Goal: Task Accomplishment & Management: Complete application form

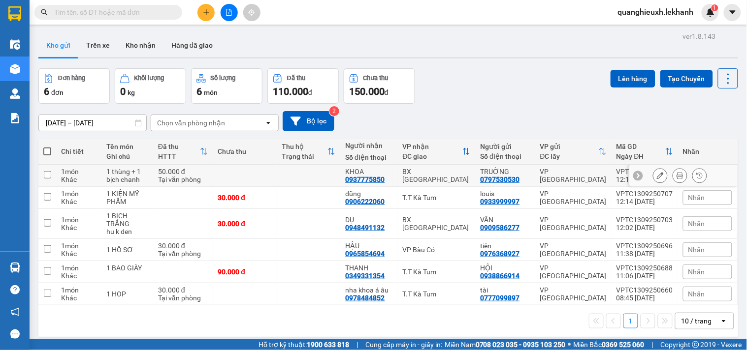
click at [676, 176] on icon at bounding box center [679, 175] width 7 height 7
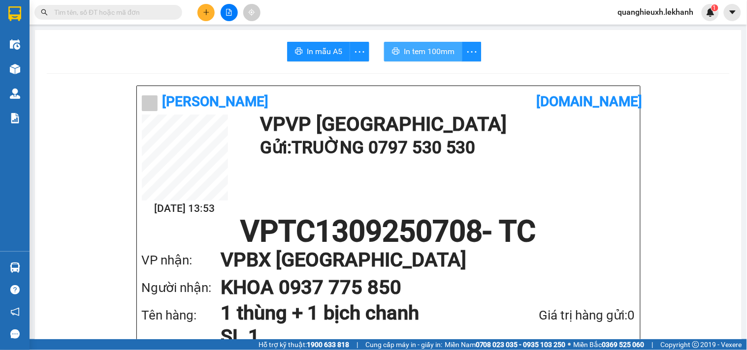
click at [435, 51] on span "In tem 100mm" at bounding box center [429, 51] width 51 height 12
click at [26, 3] on div at bounding box center [15, 16] width 30 height 32
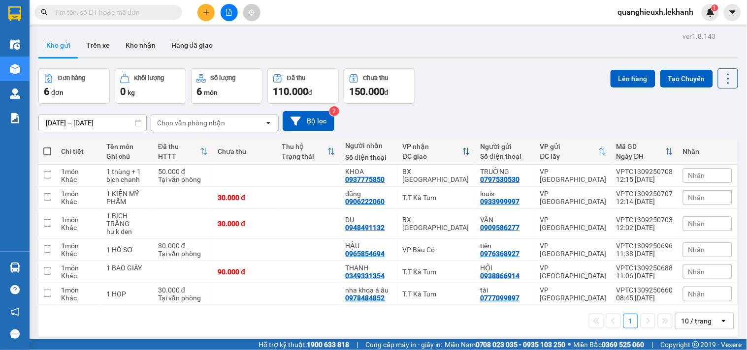
click at [210, 15] on button at bounding box center [205, 12] width 17 height 17
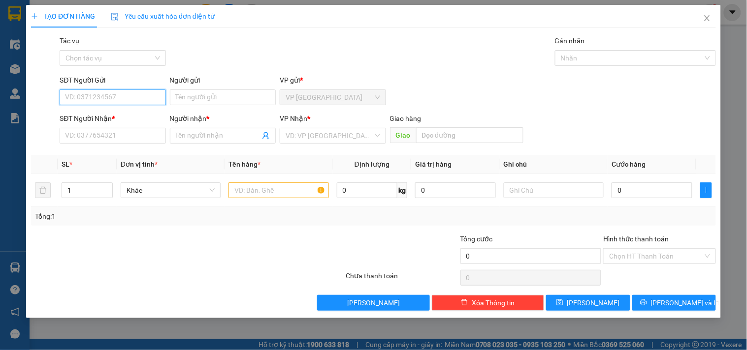
click at [95, 95] on input "SĐT Người Gửi" at bounding box center [113, 98] width 106 height 16
type input "0777200600"
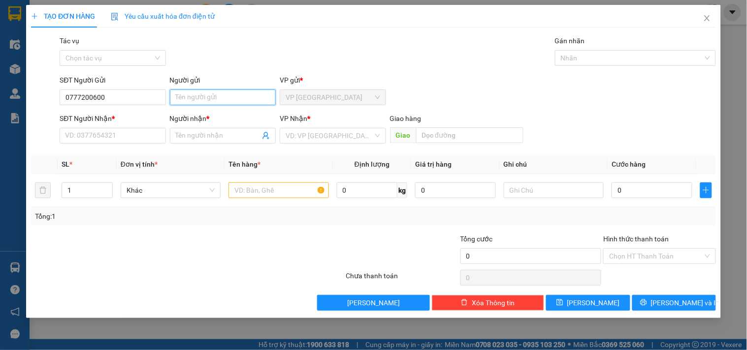
click at [181, 97] on input "Người gửi" at bounding box center [223, 98] width 106 height 16
click at [183, 99] on input "Người gửi" at bounding box center [223, 98] width 106 height 16
type input "fukidi"
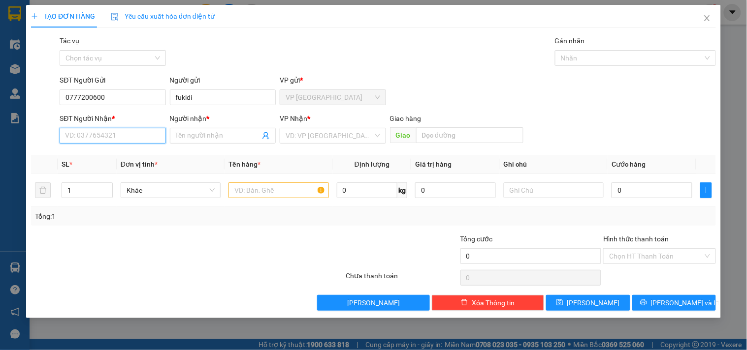
click at [76, 137] on input "SĐT Người Nhận *" at bounding box center [113, 136] width 106 height 16
click at [76, 138] on input "SĐT Người Nhận *" at bounding box center [113, 136] width 106 height 16
type input "0973843009"
click at [148, 161] on div "0973843009 - HOÁ" at bounding box center [113, 156] width 106 height 16
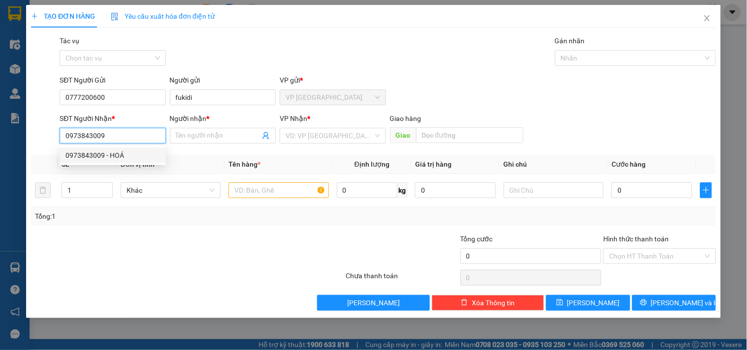
type input "HOÁ"
type input "50.000"
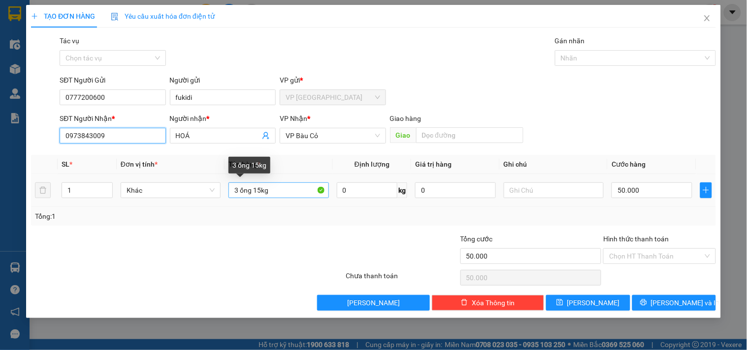
type input "0973843009"
drag, startPoint x: 278, startPoint y: 192, endPoint x: 22, endPoint y: 193, distance: 256.0
click at [22, 193] on div "TẠO ĐƠN HÀNG Yêu cầu xuất hóa đơn điện tử Transit Pickup Surcharge Ids Transit …" at bounding box center [373, 175] width 747 height 350
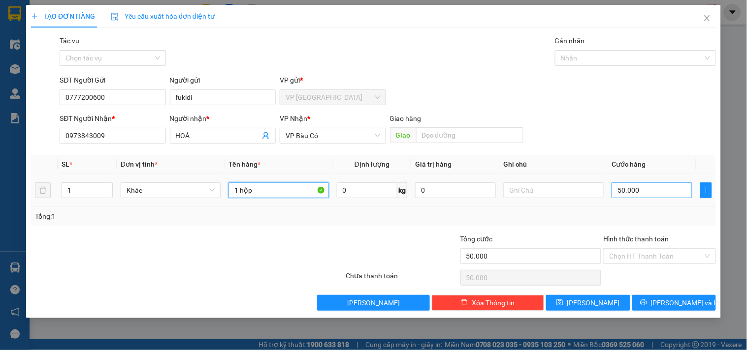
type input "1 hộp"
click at [633, 198] on input "50.000" at bounding box center [651, 191] width 81 height 16
type input "3"
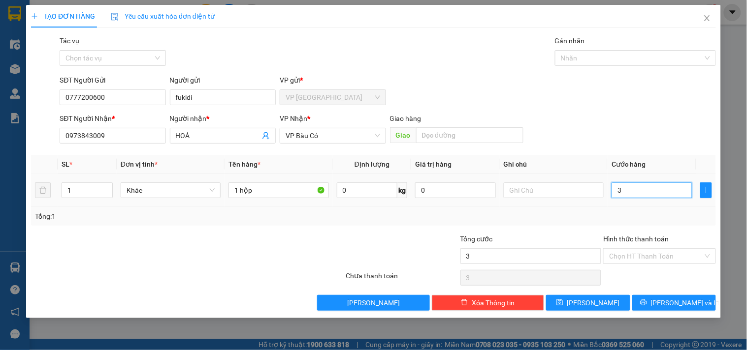
type input "30"
type input "300"
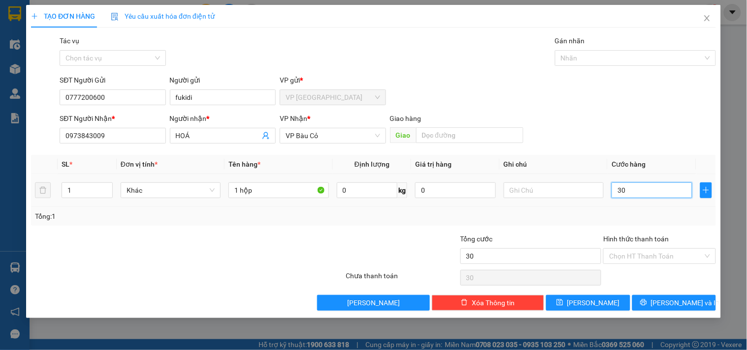
type input "300"
type input "3.000"
type input "30.000"
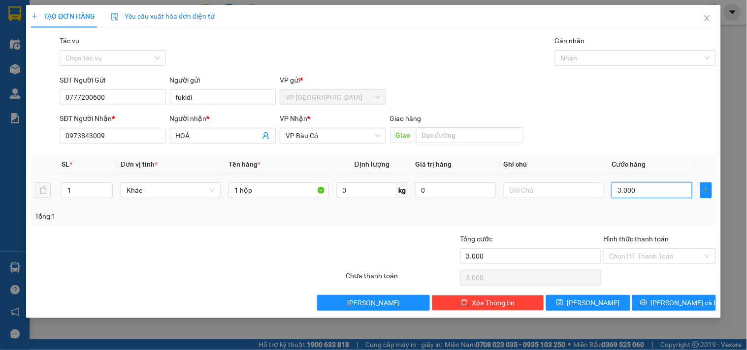
type input "30.000"
click at [669, 307] on span "[PERSON_NAME] và In" at bounding box center [685, 303] width 69 height 11
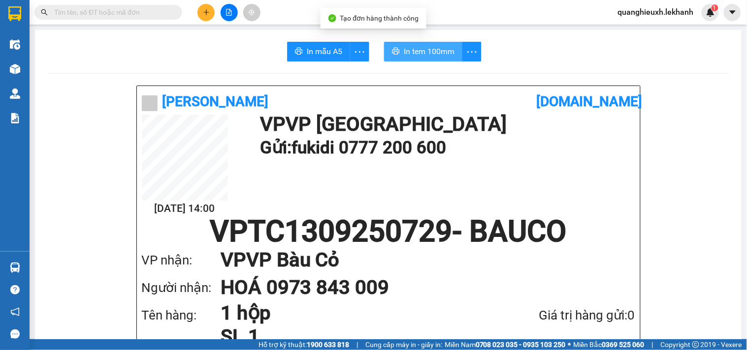
click at [404, 48] on span "In tem 100mm" at bounding box center [429, 51] width 51 height 12
click at [210, 13] on button at bounding box center [205, 12] width 17 height 17
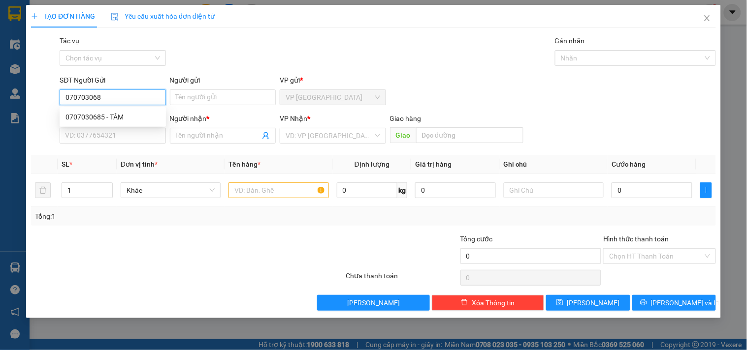
type input "0707030685"
click at [106, 118] on div "0707030685 - TÂM" at bounding box center [112, 117] width 95 height 11
type input "TÂM"
type input "0907907379"
type input "GIANG- [PERSON_NAME]"
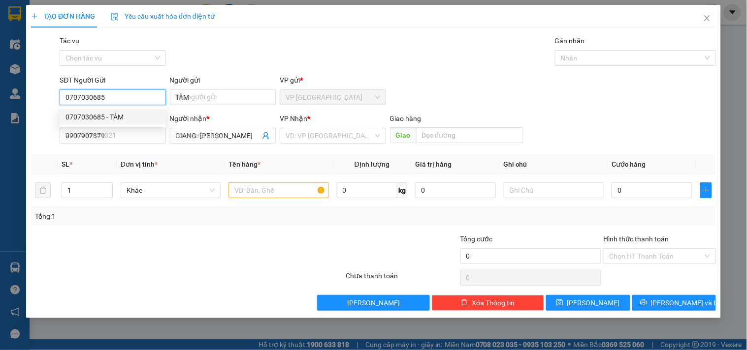
type input "40.000"
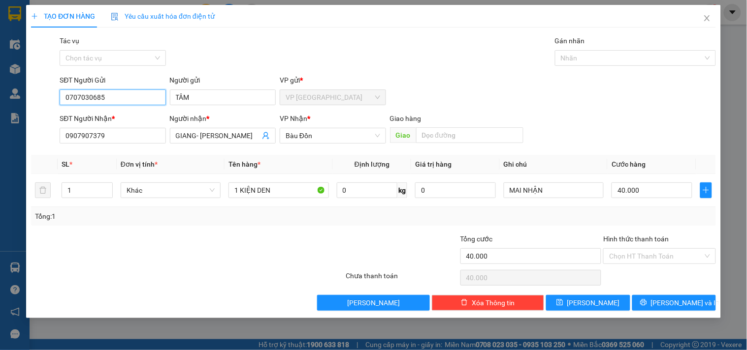
click at [146, 98] on input "0707030685" at bounding box center [113, 98] width 106 height 16
type input "0707030685"
drag, startPoint x: 203, startPoint y: 95, endPoint x: 135, endPoint y: 100, distance: 68.1
click at [135, 100] on div "SĐT Người Gửi 0707030685 Người gửi TÂM TÂM VP gửi * VP [GEOGRAPHIC_DATA]" at bounding box center [388, 92] width 660 height 34
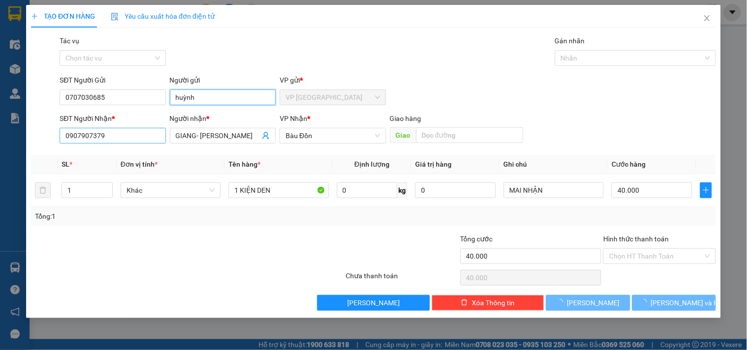
type input "huỳnh"
click at [122, 138] on input "0907907379" at bounding box center [113, 136] width 106 height 16
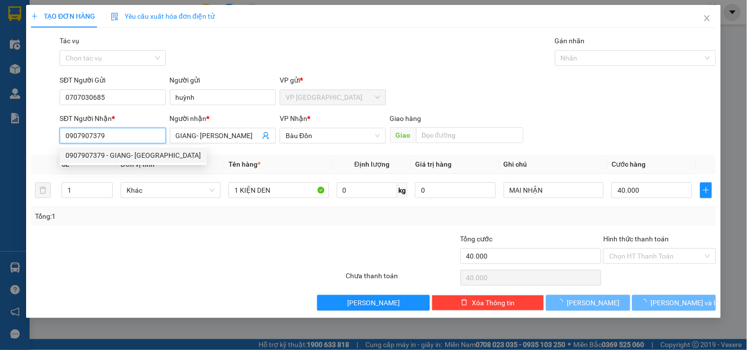
click at [122, 138] on input "0907907379" at bounding box center [113, 136] width 106 height 16
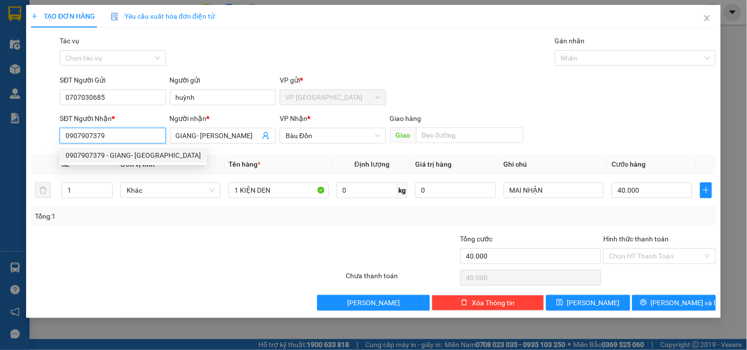
drag, startPoint x: 96, startPoint y: 134, endPoint x: 0, endPoint y: 134, distance: 96.0
click at [0, 134] on div "TẠO ĐƠN HÀNG Yêu cầu xuất hóa đơn điện tử Transit Pickup Surcharge Ids Transit …" at bounding box center [373, 175] width 747 height 350
click at [112, 134] on input "0907907379" at bounding box center [113, 136] width 106 height 16
drag, startPoint x: 112, startPoint y: 134, endPoint x: 92, endPoint y: 133, distance: 19.7
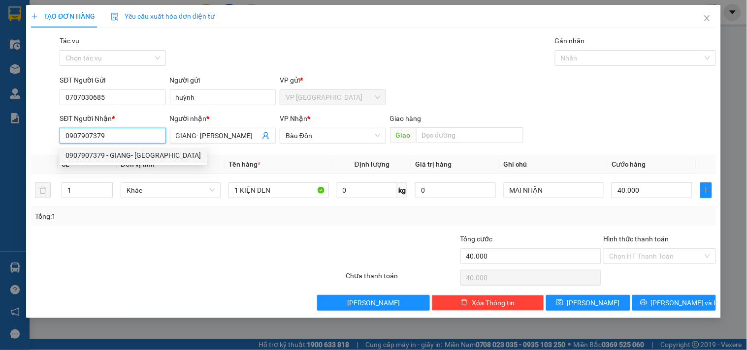
click at [92, 133] on input "0907907379" at bounding box center [113, 136] width 106 height 16
click at [99, 135] on input "0907907379" at bounding box center [113, 136] width 106 height 16
click at [125, 136] on input "0907907379" at bounding box center [113, 136] width 106 height 16
drag, startPoint x: 125, startPoint y: 136, endPoint x: 0, endPoint y: 129, distance: 124.7
click at [0, 129] on div "TẠO ĐƠN HÀNG Yêu cầu xuất hóa đơn điện tử Transit Pickup Surcharge Ids Transit …" at bounding box center [373, 175] width 747 height 350
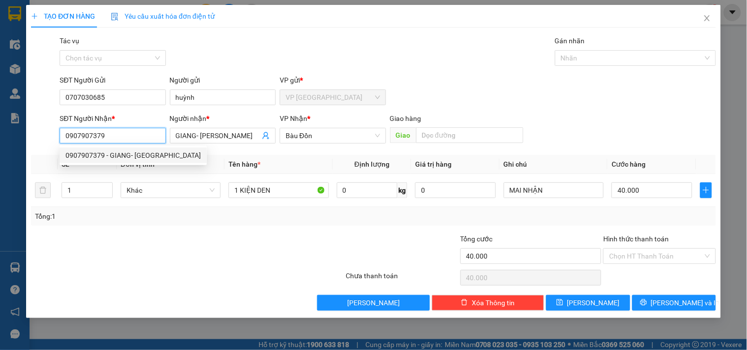
click at [116, 134] on input "0907907379" at bounding box center [113, 136] width 106 height 16
click at [94, 136] on input "0907907379" at bounding box center [113, 136] width 106 height 16
click at [112, 136] on input "0907907379" at bounding box center [113, 136] width 106 height 16
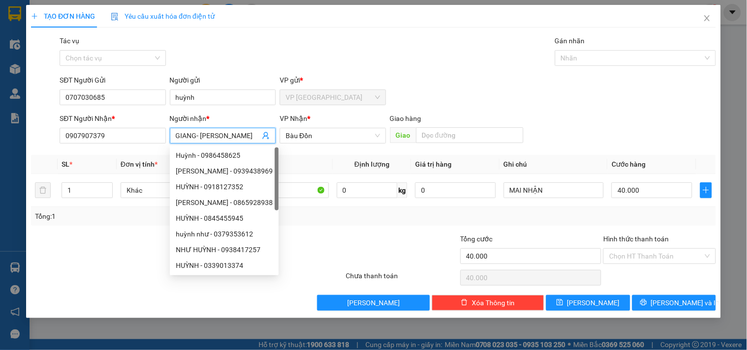
drag, startPoint x: 233, startPoint y: 136, endPoint x: 197, endPoint y: 139, distance: 35.5
click at [197, 139] on input "GIANG- [PERSON_NAME]" at bounding box center [218, 135] width 84 height 11
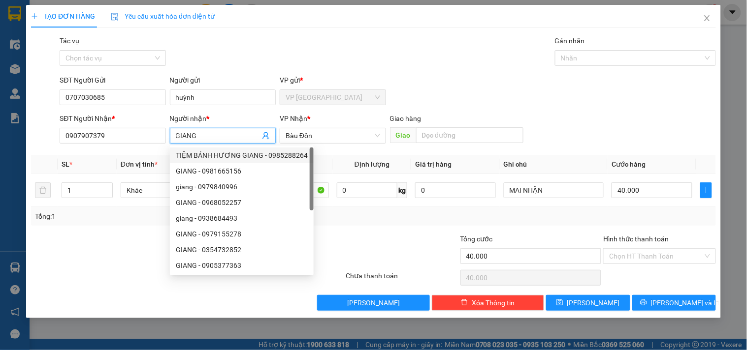
type input "GIANG"
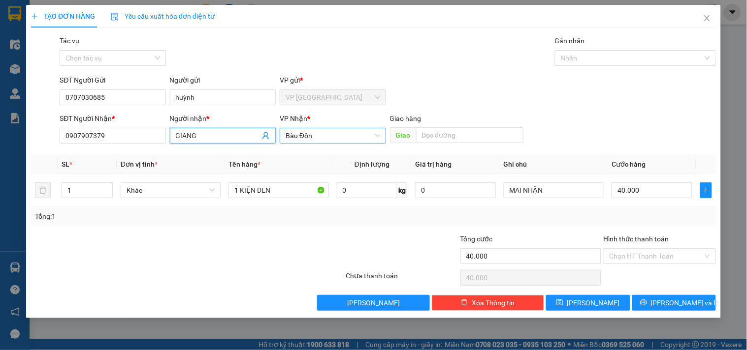
click at [335, 128] on div "Bàu Đồn" at bounding box center [333, 136] width 106 height 16
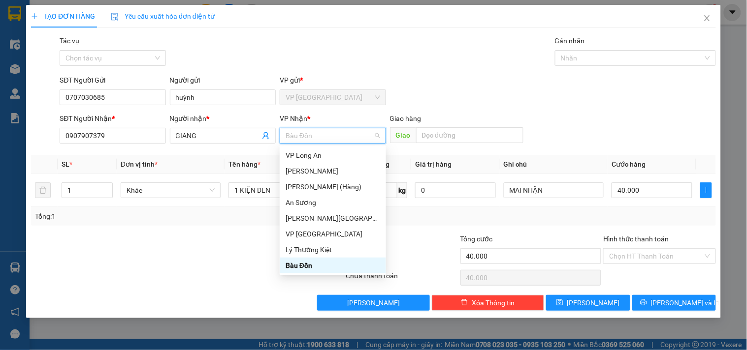
click at [319, 263] on div "Bàu Đồn" at bounding box center [332, 265] width 95 height 11
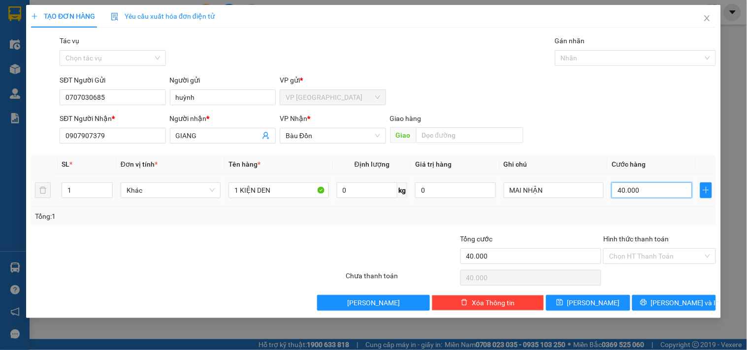
click at [656, 193] on input "40.000" at bounding box center [651, 191] width 81 height 16
type input "3"
type input "30"
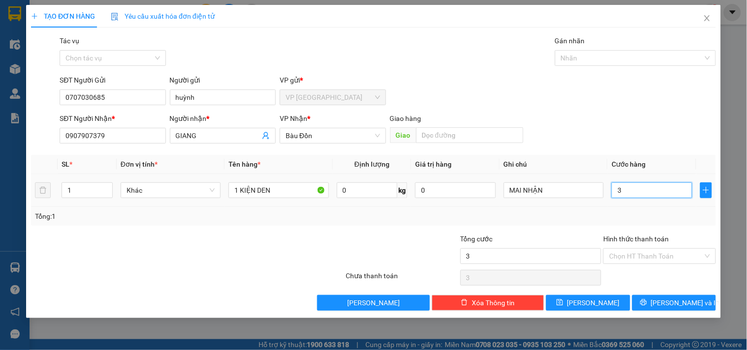
type input "30"
type input "300"
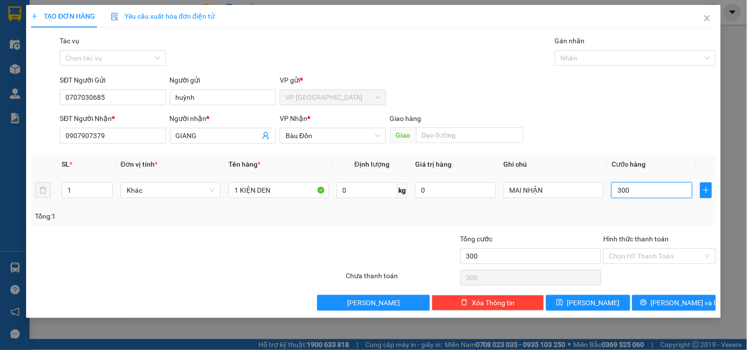
type input "3.000"
type input "30.000"
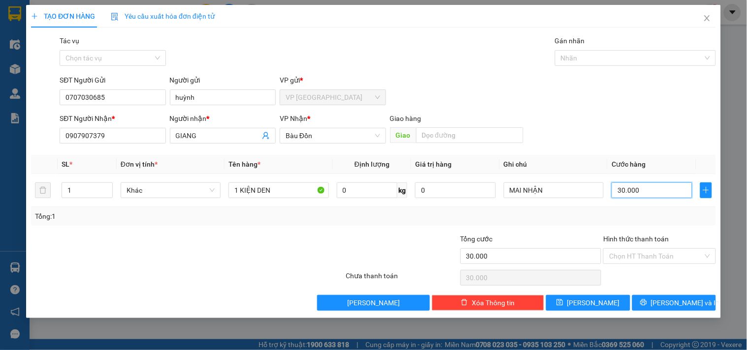
type input "30.000"
click at [629, 232] on div "Transit Pickup Surcharge Ids Transit Deliver Surcharge Ids Transit Deliver Surc…" at bounding box center [373, 173] width 685 height 276
click at [658, 298] on button "[PERSON_NAME] và In" at bounding box center [674, 303] width 84 height 16
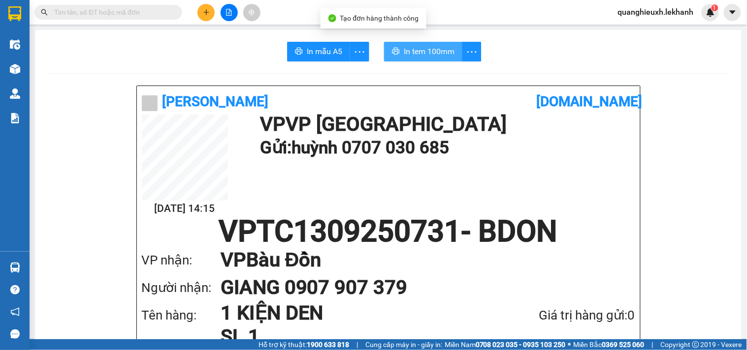
click at [404, 46] on span "In tem 100mm" at bounding box center [429, 51] width 51 height 12
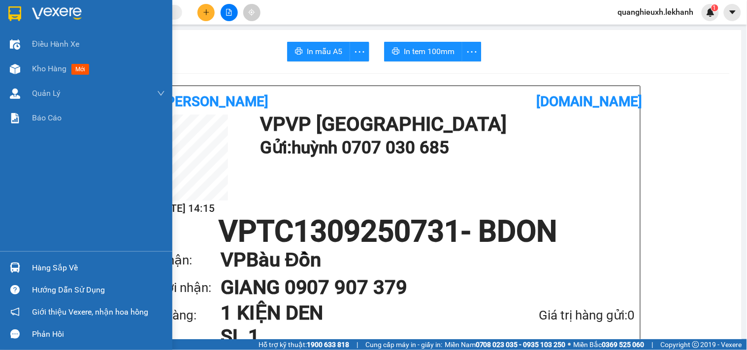
click at [32, 10] on img at bounding box center [57, 13] width 50 height 15
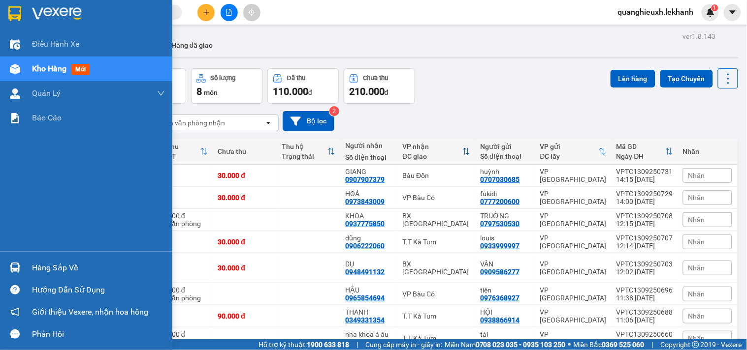
click at [35, 15] on img at bounding box center [57, 13] width 50 height 15
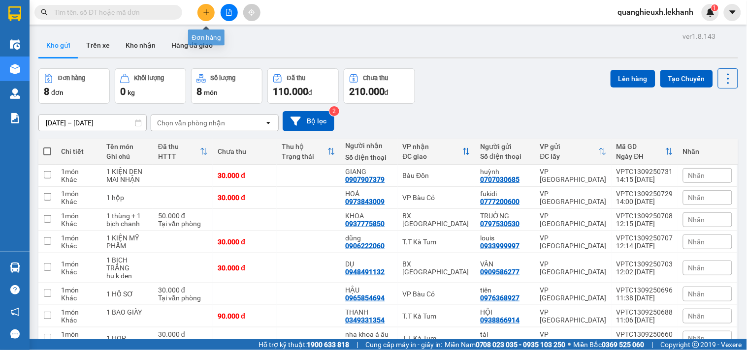
click at [212, 13] on button at bounding box center [205, 12] width 17 height 17
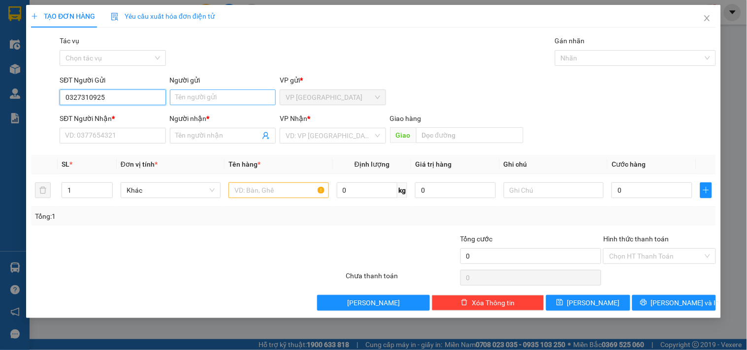
type input "0327310925"
click at [219, 96] on input "Người gửi" at bounding box center [223, 98] width 106 height 16
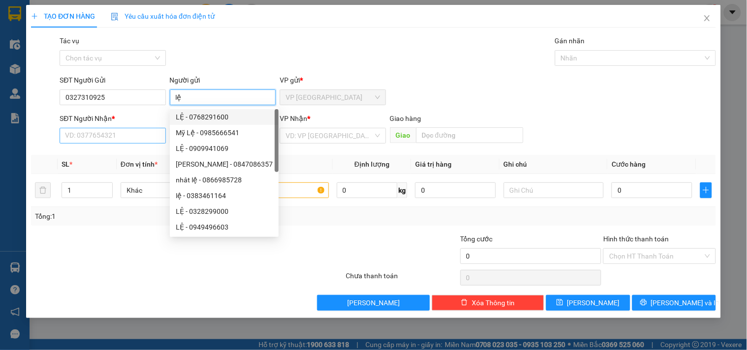
type input "lệ"
click at [125, 133] on input "SĐT Người Nhận *" at bounding box center [113, 136] width 106 height 16
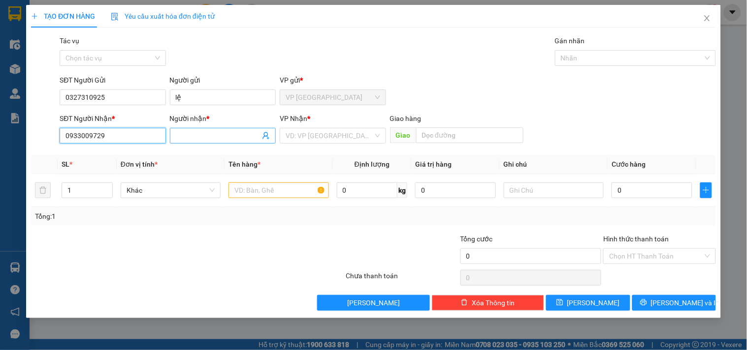
type input "0933009729"
click at [214, 130] on input "Người nhận *" at bounding box center [218, 135] width 84 height 11
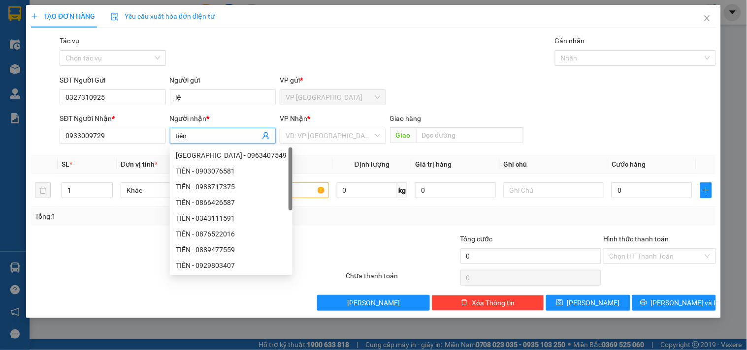
type input "tiên"
click at [354, 127] on div "VP Nhận *" at bounding box center [333, 120] width 106 height 15
click at [343, 134] on input "search" at bounding box center [328, 135] width 87 height 15
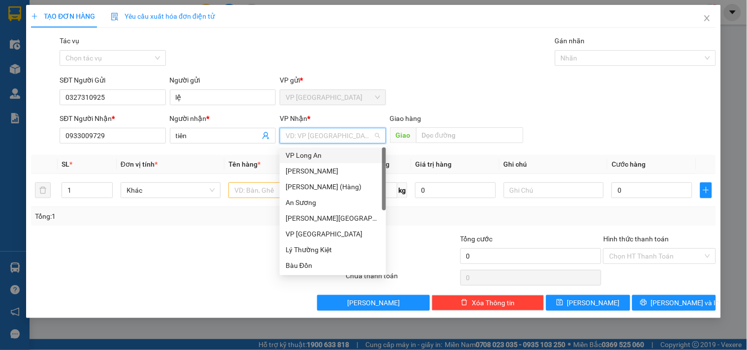
type input "k"
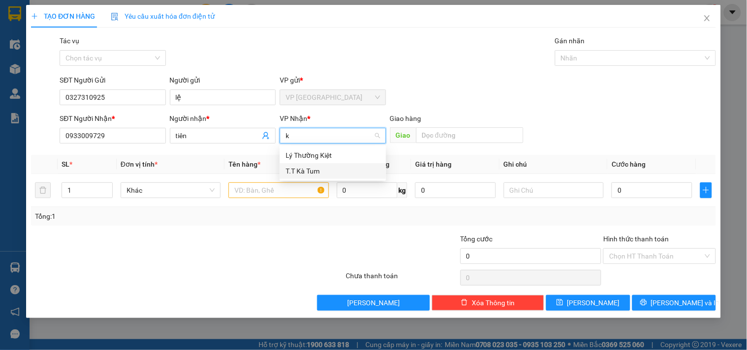
click at [307, 170] on div "T.T Kà Tum" at bounding box center [332, 171] width 95 height 11
click at [264, 190] on input "text" at bounding box center [278, 191] width 100 height 16
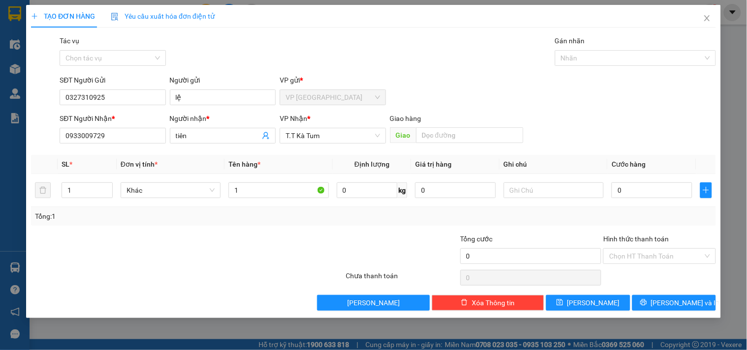
click at [337, 33] on div "TẠO ĐƠN HÀNG Yêu cầu xuất hóa đơn điện tử Transit Pickup Surcharge Ids Transit …" at bounding box center [373, 158] width 685 height 306
click at [268, 197] on input "1" at bounding box center [278, 191] width 100 height 16
type input "1 thùng"
click at [627, 188] on input "0" at bounding box center [651, 191] width 81 height 16
type input "3"
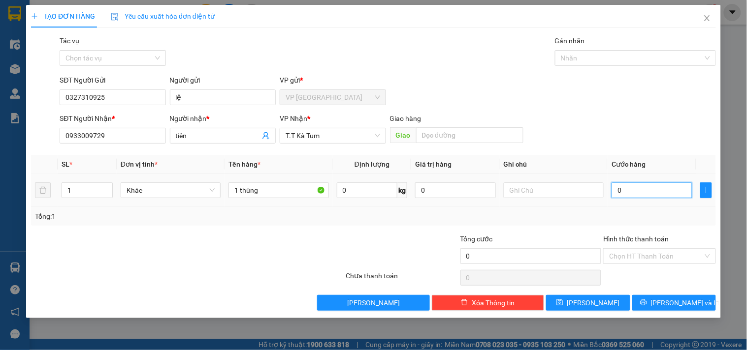
type input "3"
type input "30"
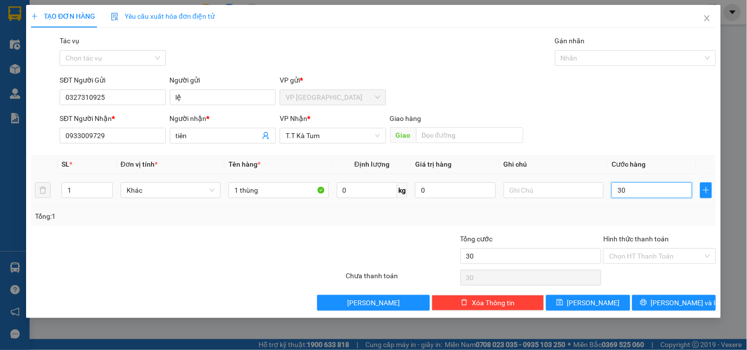
type input "300"
type input "3.000"
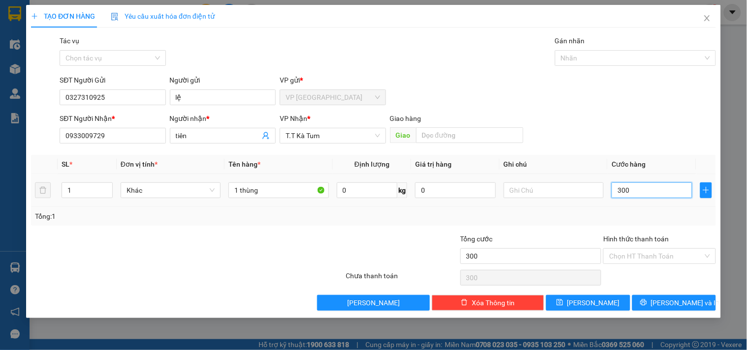
type input "3.000"
type input "30.000"
type input "3.000"
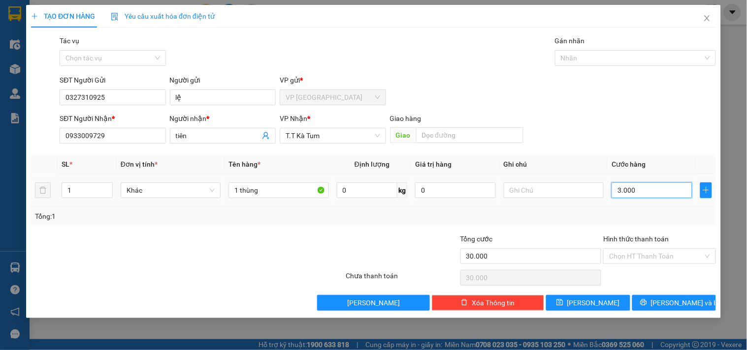
type input "3.000"
type input "300"
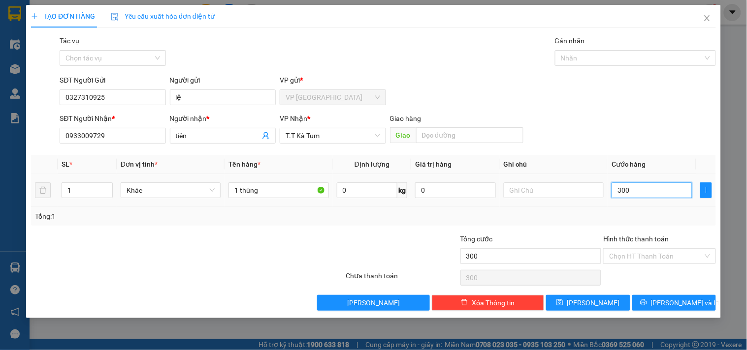
type input "30"
type input "3"
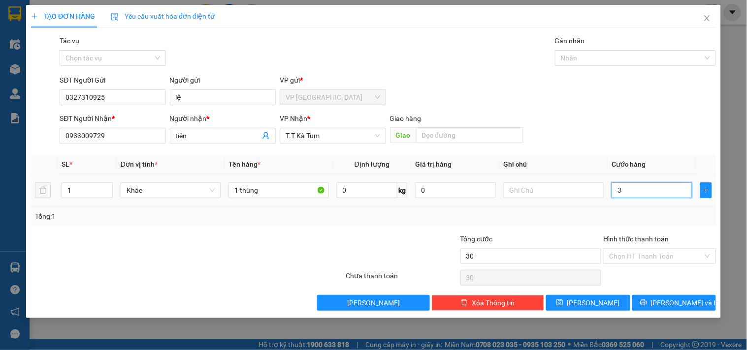
type input "3"
type input "43"
type input "403"
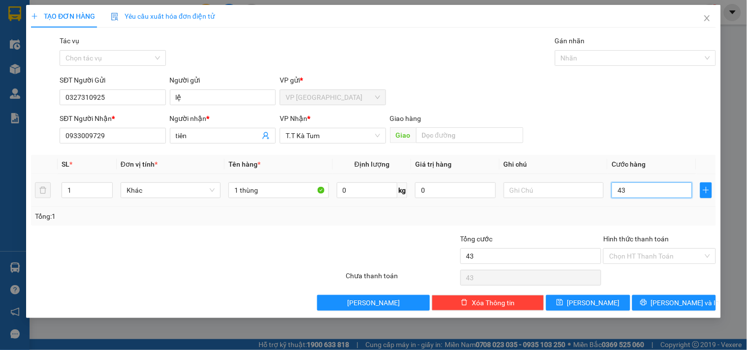
type input "403"
type input "4.003"
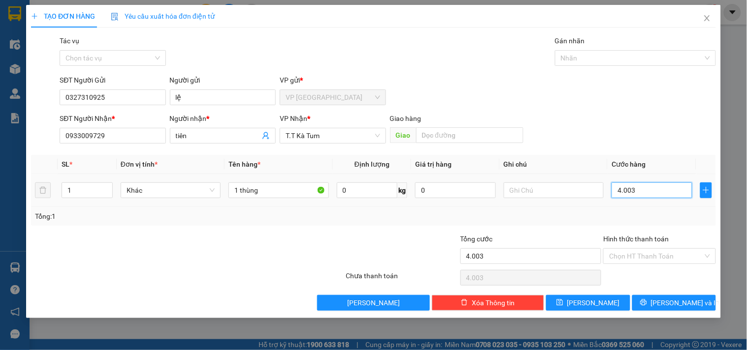
type input "400"
type input "40"
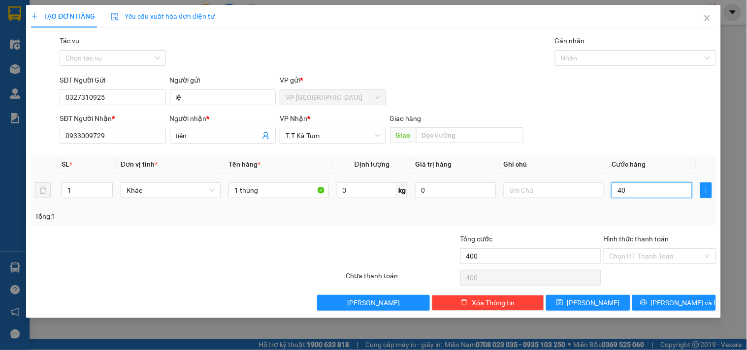
type input "40"
type input "4"
type input "0"
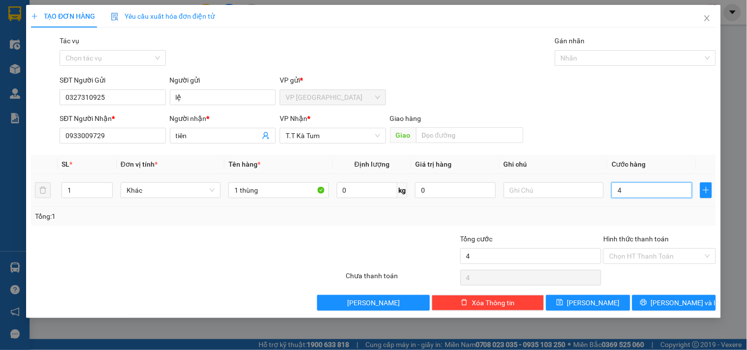
type input "0"
type input "40"
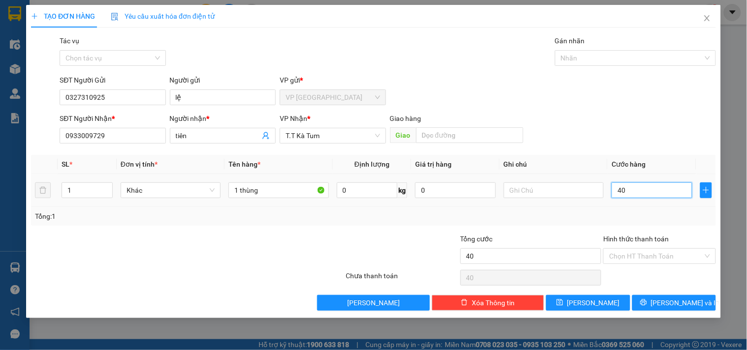
type input "400"
type input "4.000"
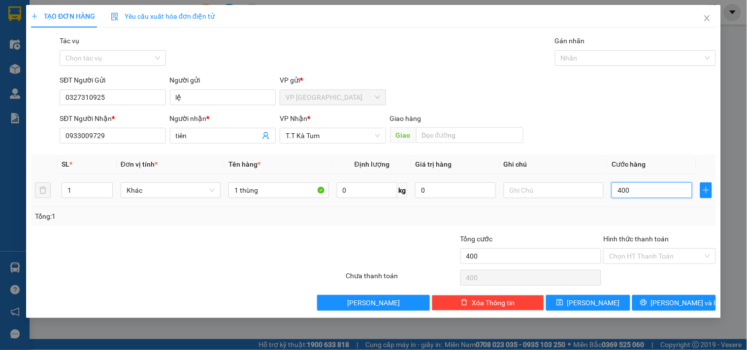
type input "4.000"
type input "40.000"
type input "400.000"
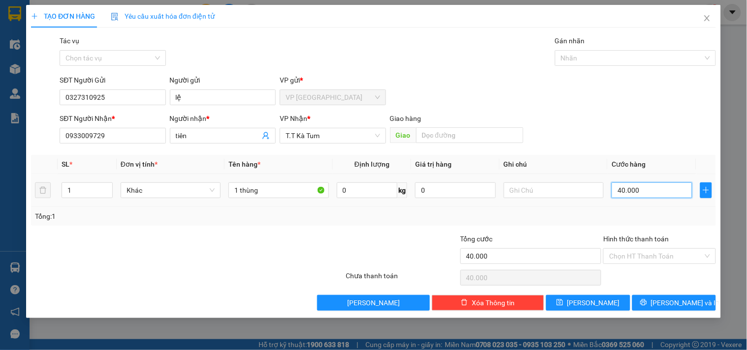
type input "400.000"
type input "40.000"
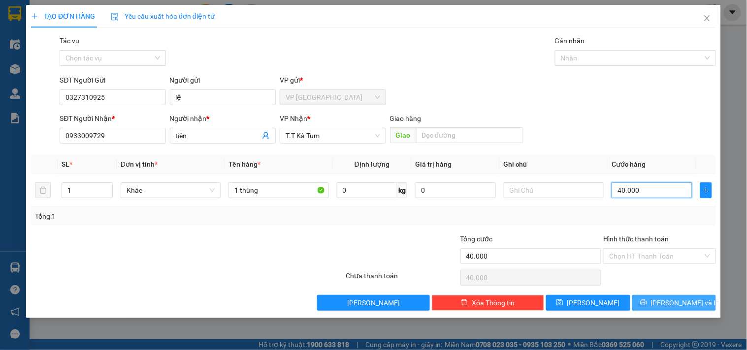
type input "40.000"
click at [643, 301] on button "[PERSON_NAME] và In" at bounding box center [674, 303] width 84 height 16
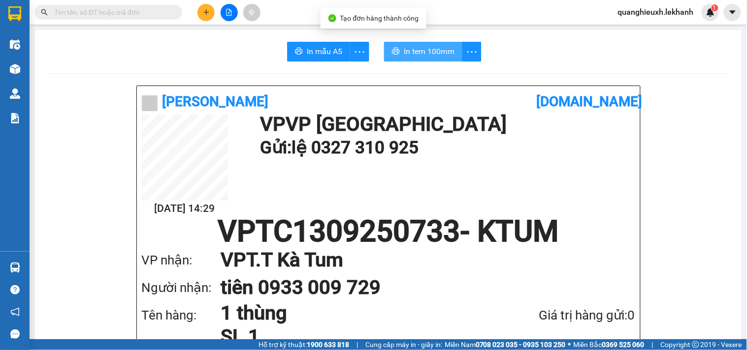
click at [410, 50] on span "In tem 100mm" at bounding box center [429, 51] width 51 height 12
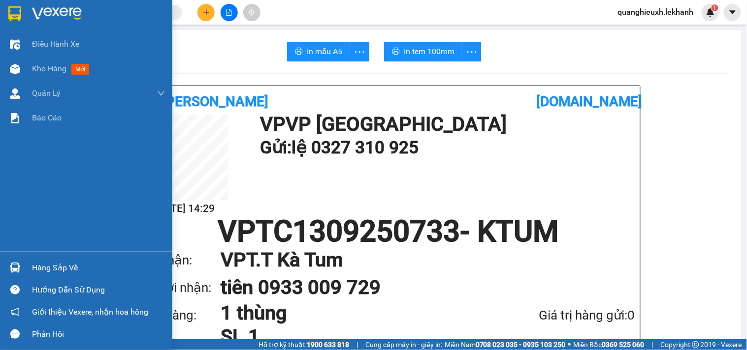
click at [26, 11] on div at bounding box center [86, 16] width 172 height 32
click at [28, 5] on div at bounding box center [86, 16] width 172 height 32
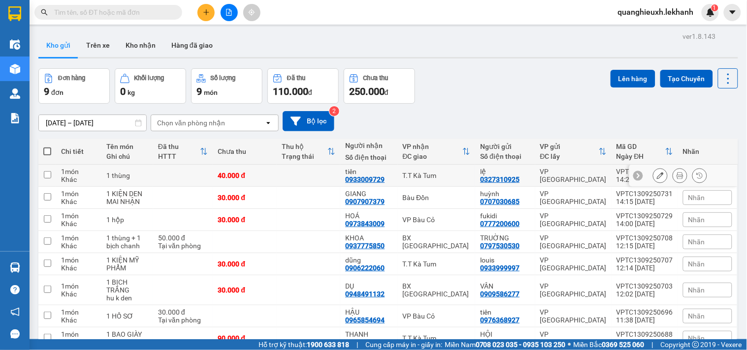
click at [634, 175] on icon at bounding box center [637, 175] width 7 height 7
click at [728, 172] on icon at bounding box center [731, 175] width 7 height 7
click at [657, 176] on icon at bounding box center [660, 175] width 7 height 7
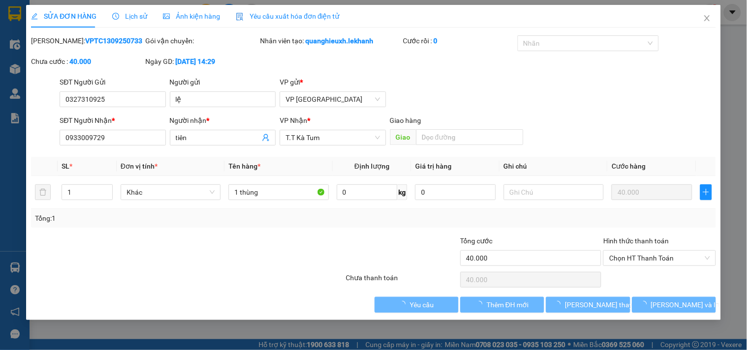
type input "0327310925"
type input "lệ"
type input "0933009729"
type input "tiên"
type input "40.000"
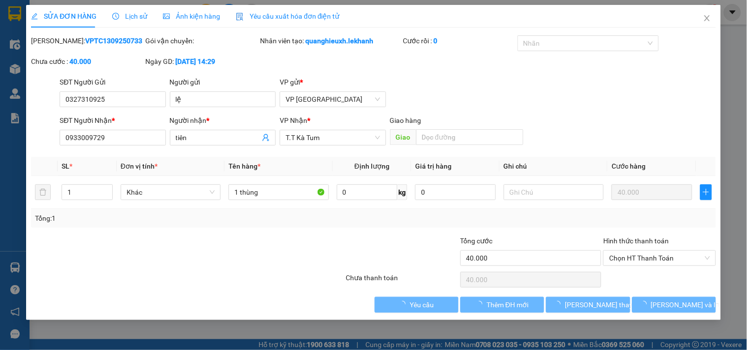
type input "40.000"
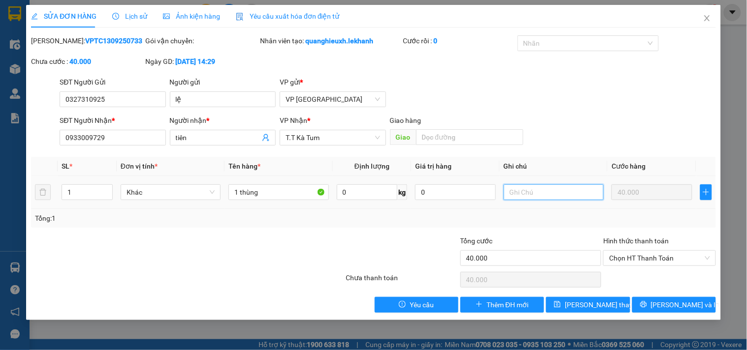
click at [539, 196] on input "text" at bounding box center [554, 193] width 100 height 16
type input "B"
type input "D"
click at [569, 193] on input "ĐƠN HUỶ" at bounding box center [554, 193] width 100 height 16
drag, startPoint x: 545, startPoint y: 194, endPoint x: 522, endPoint y: 191, distance: 22.8
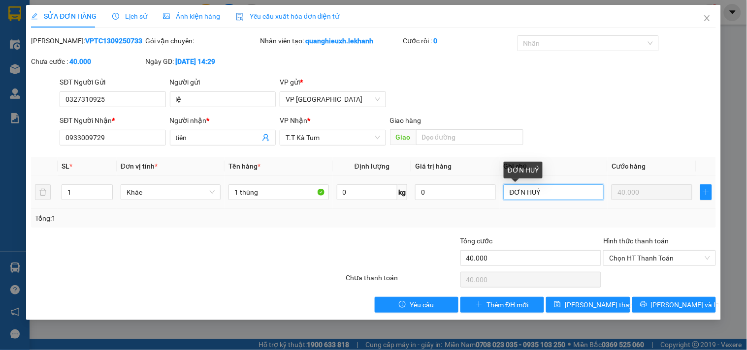
click at [522, 191] on input "ĐƠN HUỶ" at bounding box center [554, 193] width 100 height 16
click at [552, 191] on input "ĐƠN HUỶ" at bounding box center [554, 193] width 100 height 16
type input "ĐƠN HUỶ"
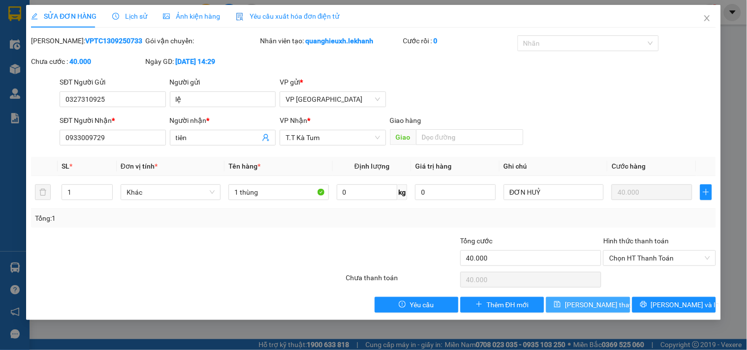
click at [614, 304] on button "[PERSON_NAME] thay đổi" at bounding box center [588, 305] width 84 height 16
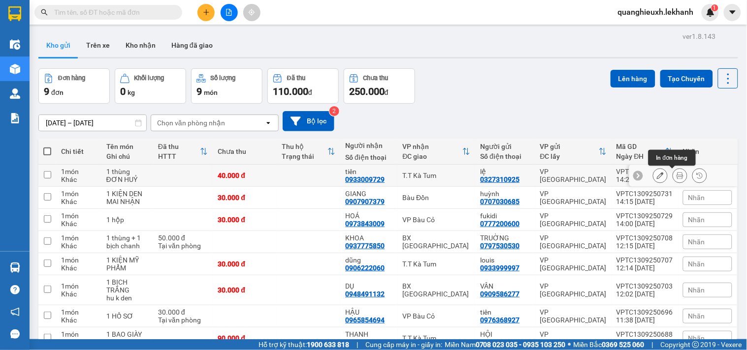
click at [673, 174] on button at bounding box center [680, 175] width 14 height 17
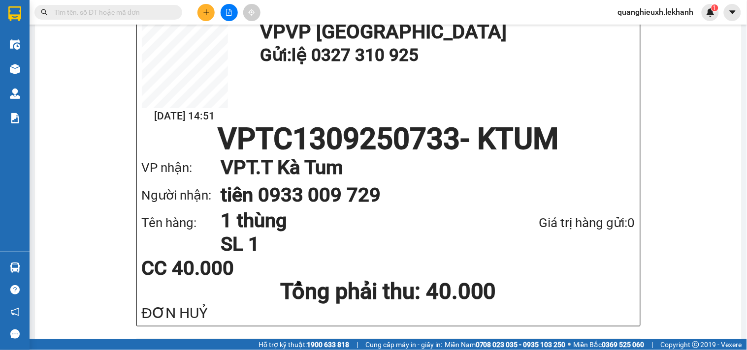
scroll to position [86, 0]
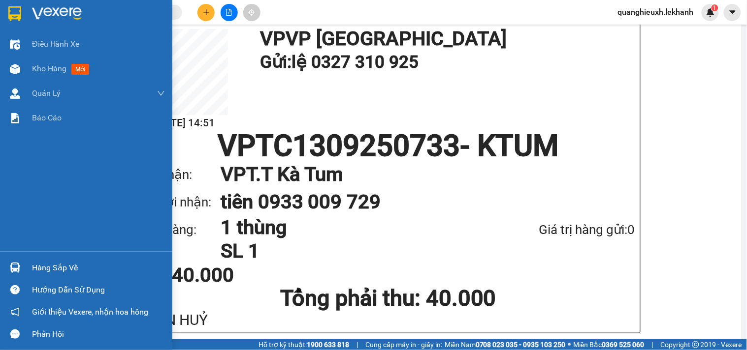
click at [52, 5] on div at bounding box center [86, 16] width 172 height 32
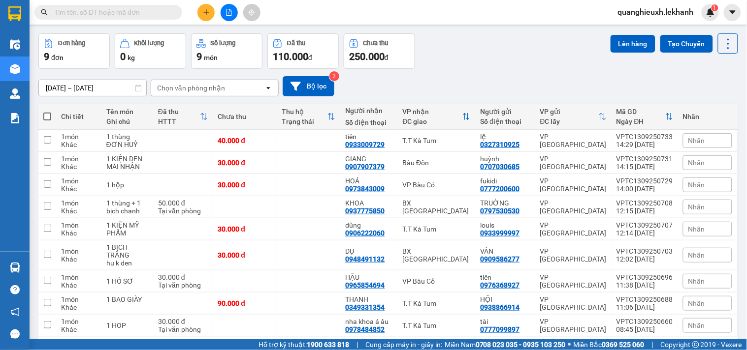
scroll to position [17, 0]
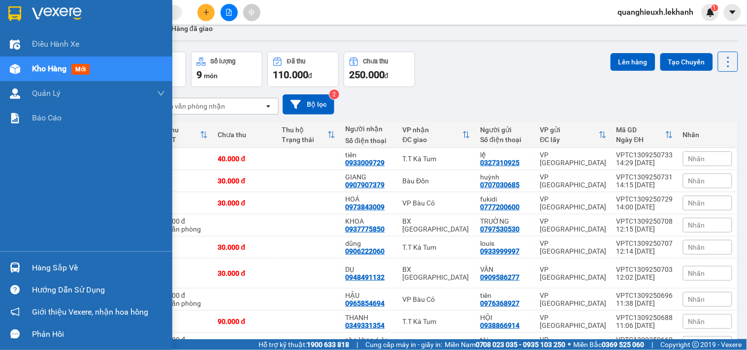
click at [20, 17] on img at bounding box center [14, 13] width 13 height 15
